Goal: Task Accomplishment & Management: Manage account settings

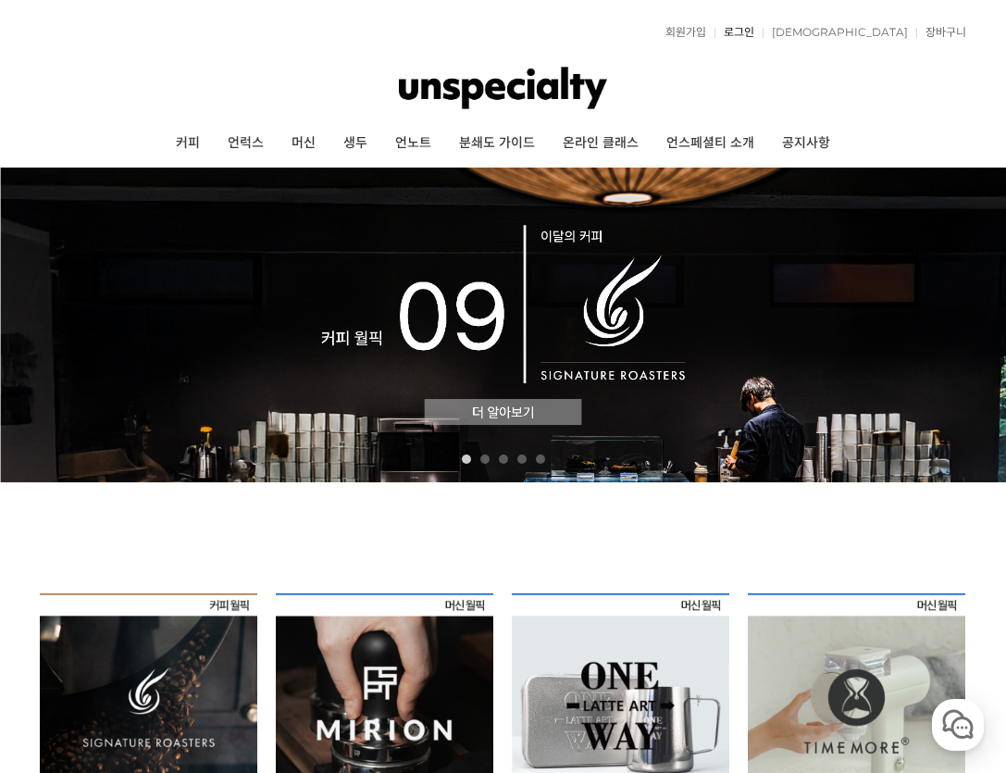
click at [754, 32] on link "로그인" at bounding box center [734, 32] width 40 height 11
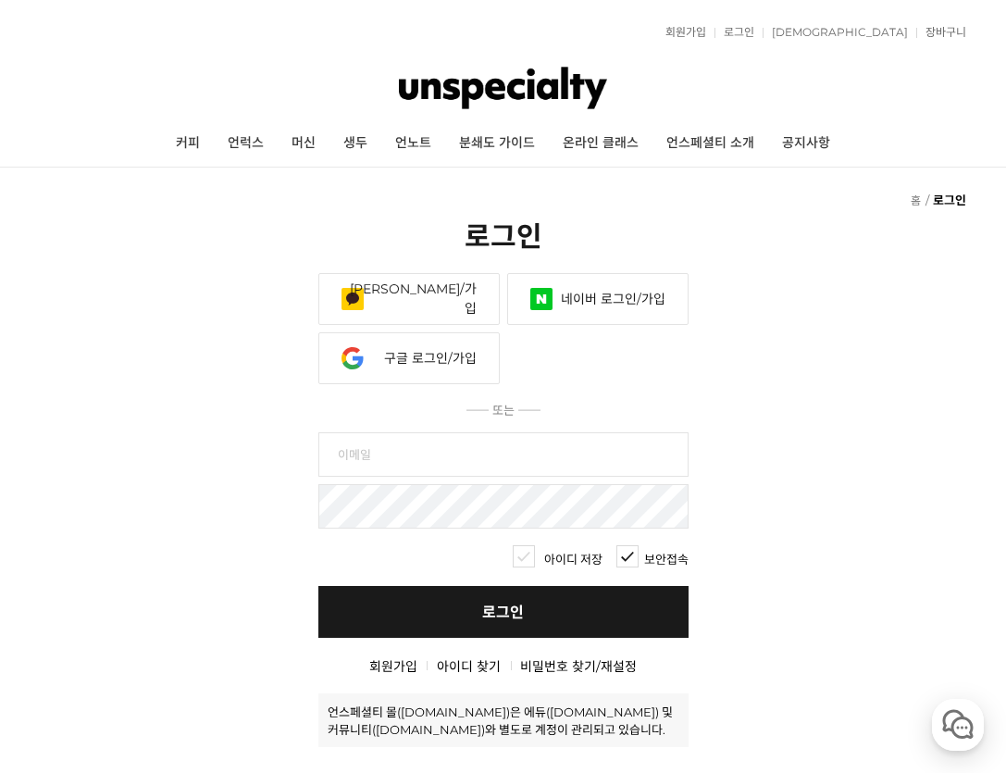
click at [507, 470] on input "text" at bounding box center [503, 454] width 370 height 44
click at [501, 458] on input "text" at bounding box center [503, 454] width 370 height 44
type input "popsong7@gmail.com"
click at [525, 556] on input "아이디 저장" at bounding box center [524, 556] width 22 height 22
checkbox input "true"
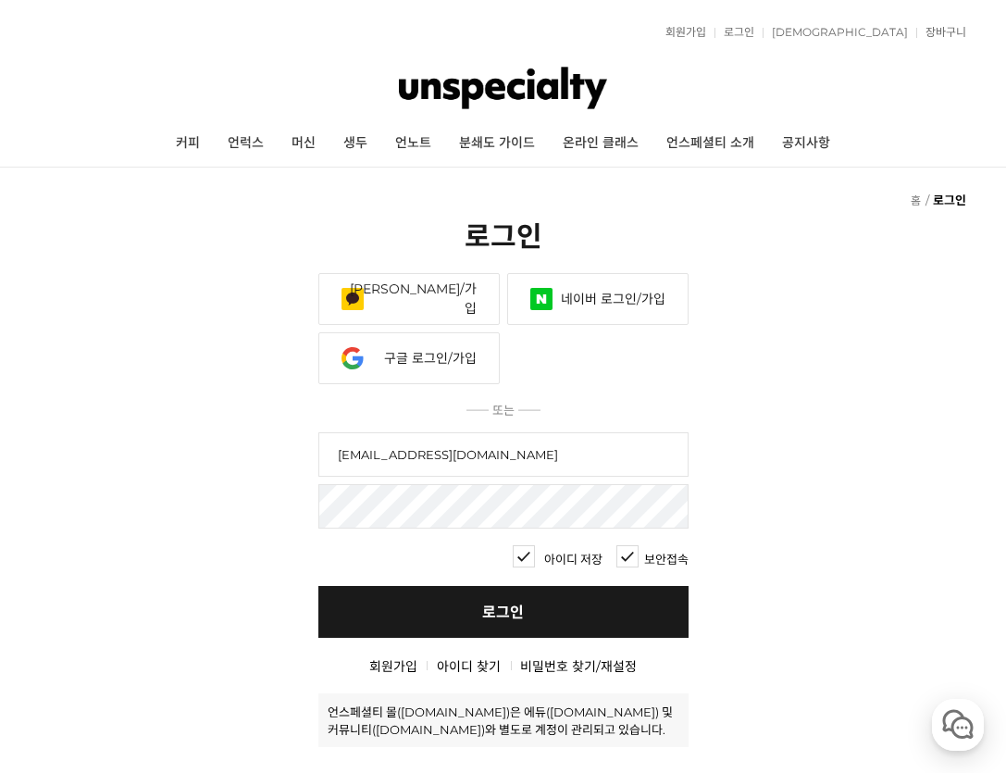
click at [560, 598] on link "로그인" at bounding box center [503, 612] width 370 height 52
